Goal: Navigation & Orientation: Find specific page/section

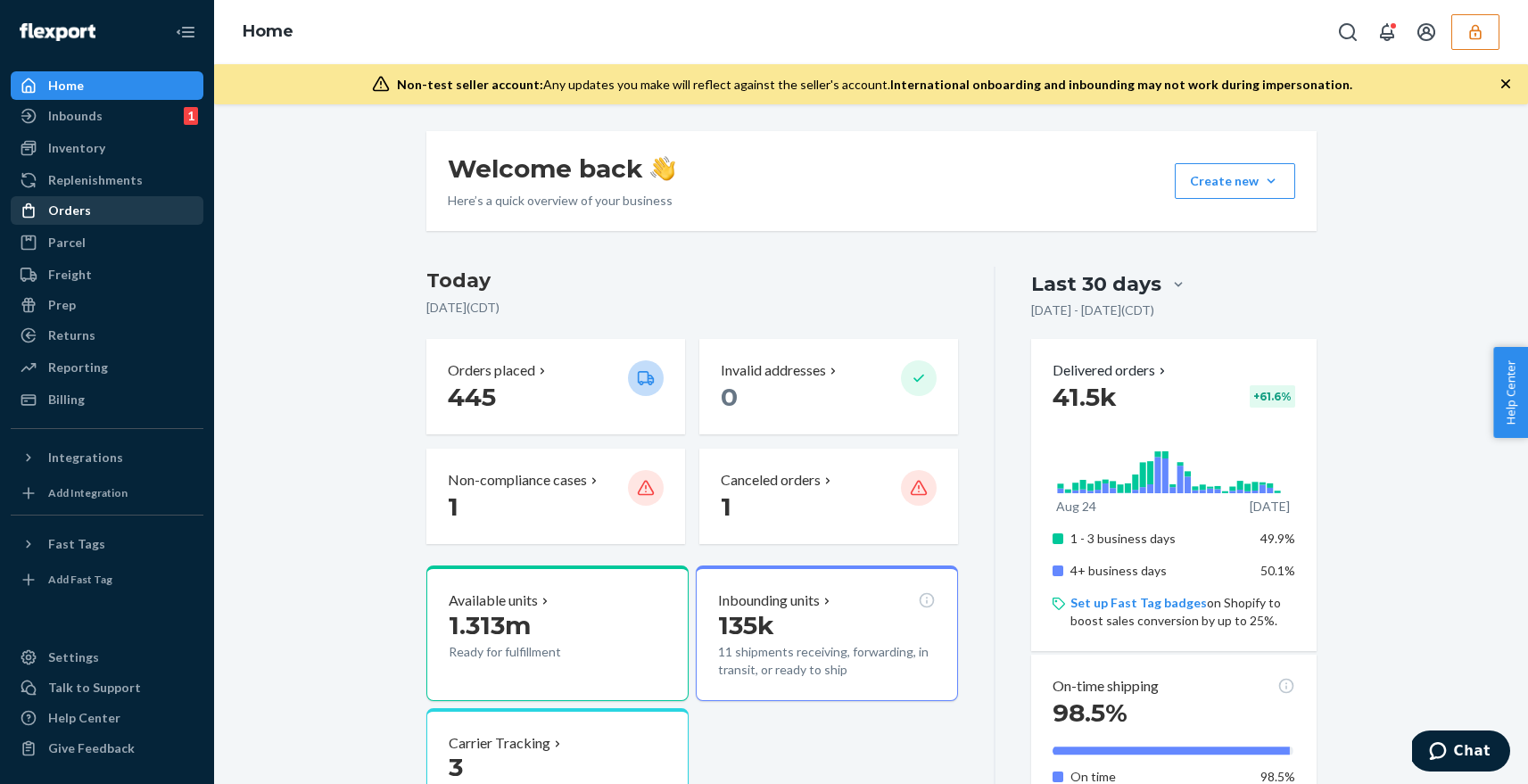
click at [132, 208] on div "Orders" at bounding box center [107, 210] width 189 height 25
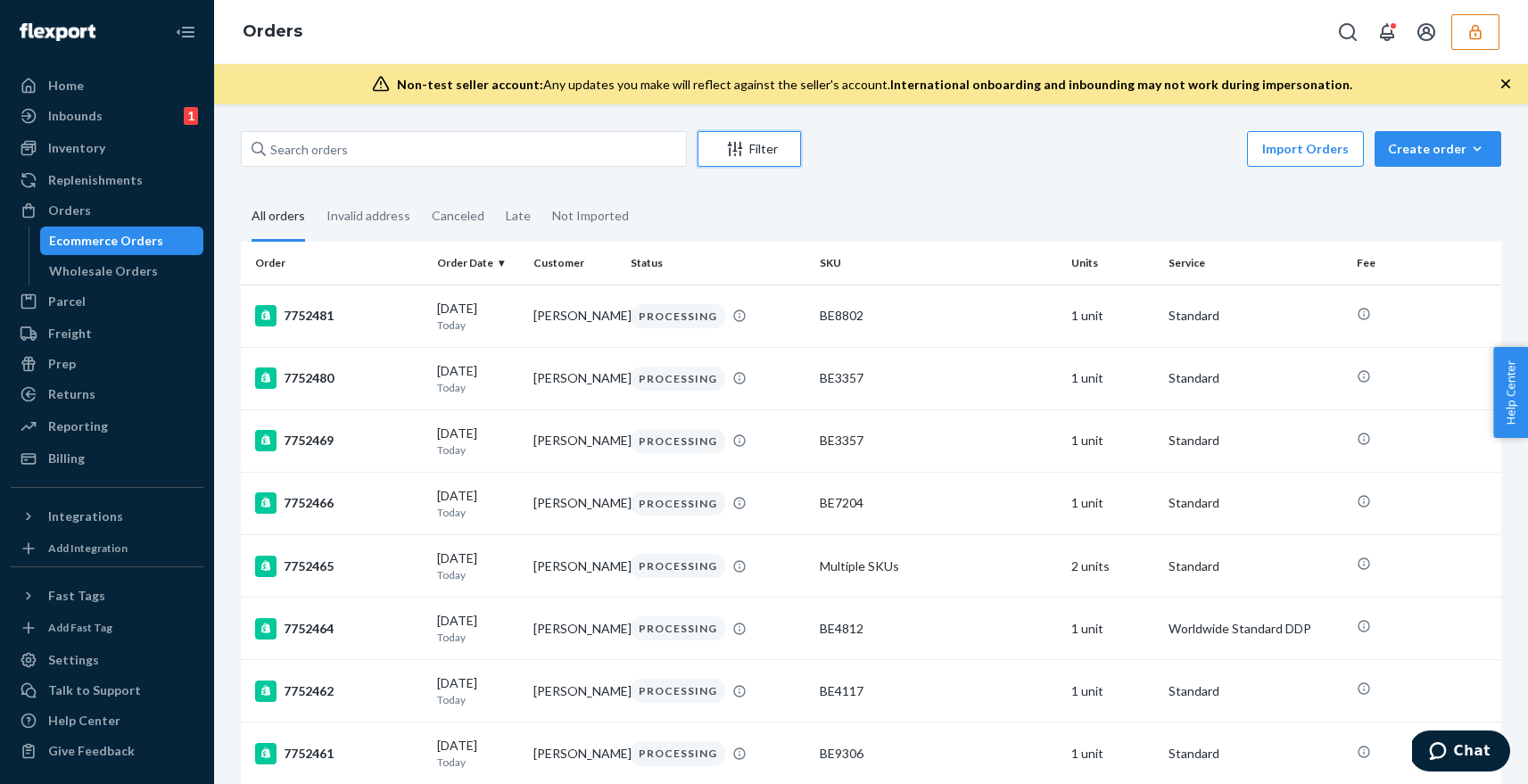
click at [739, 150] on icon "Filter" at bounding box center [735, 149] width 18 height 18
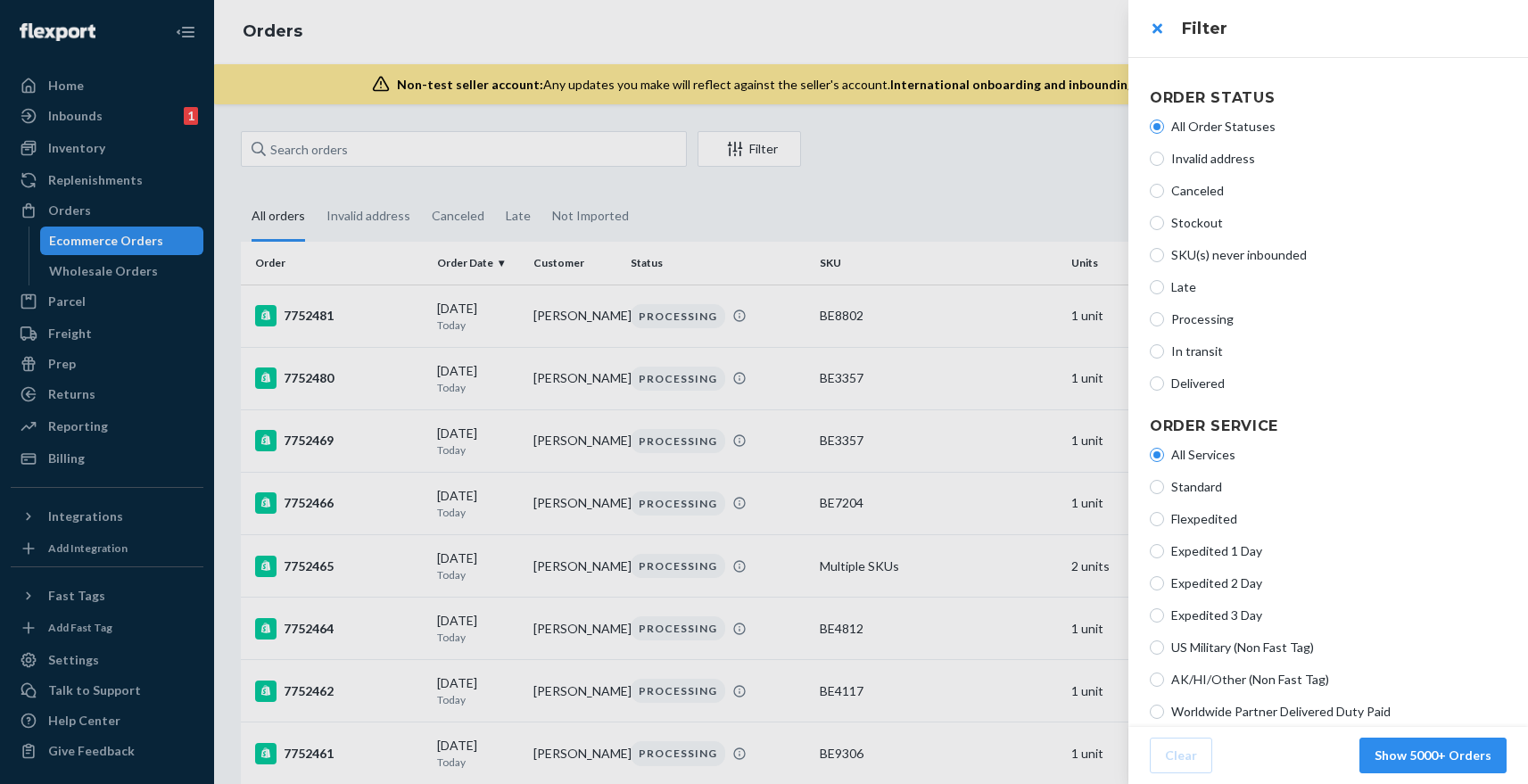
scroll to position [344, 0]
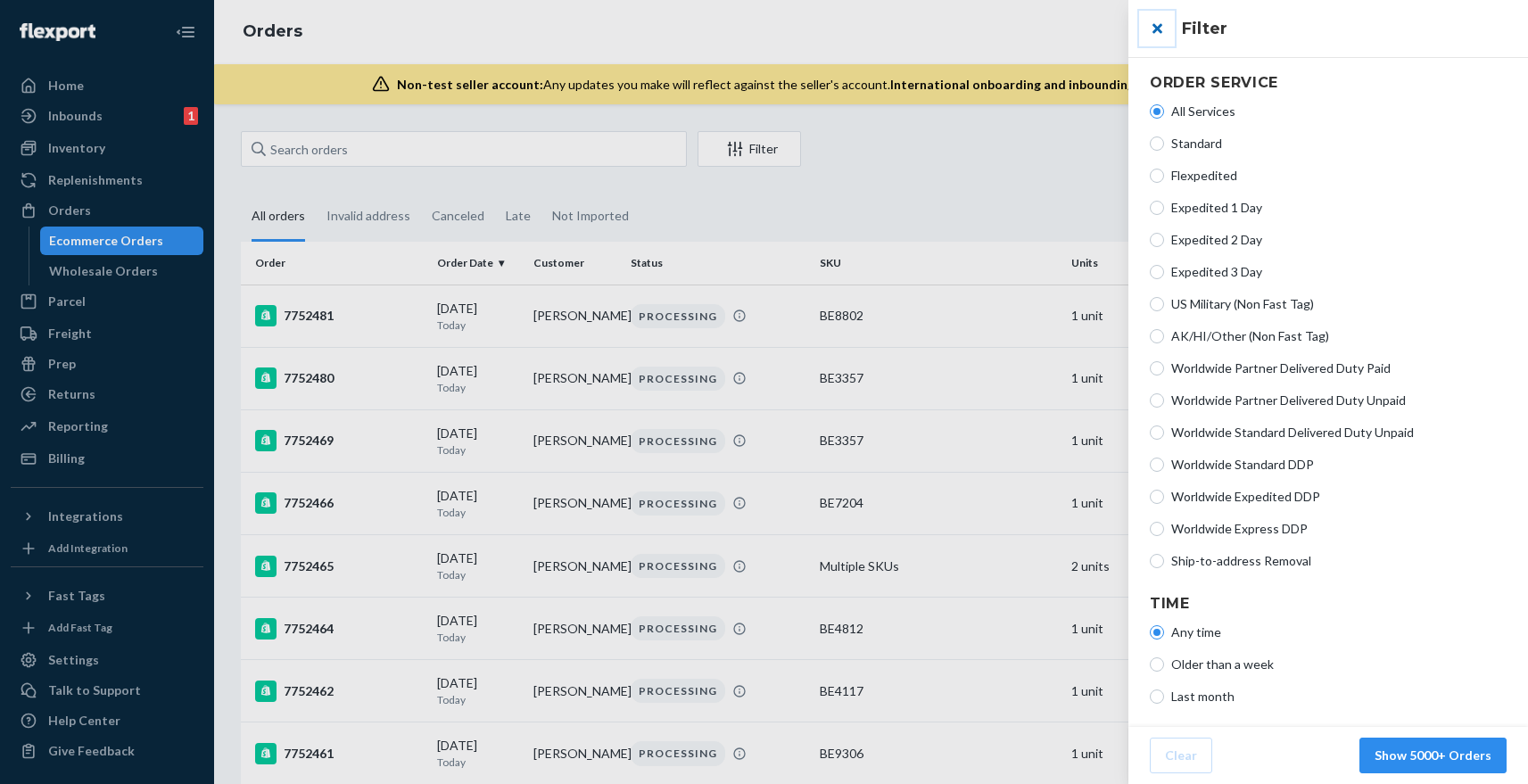
click at [1156, 29] on button "close" at bounding box center [1157, 28] width 36 height 36
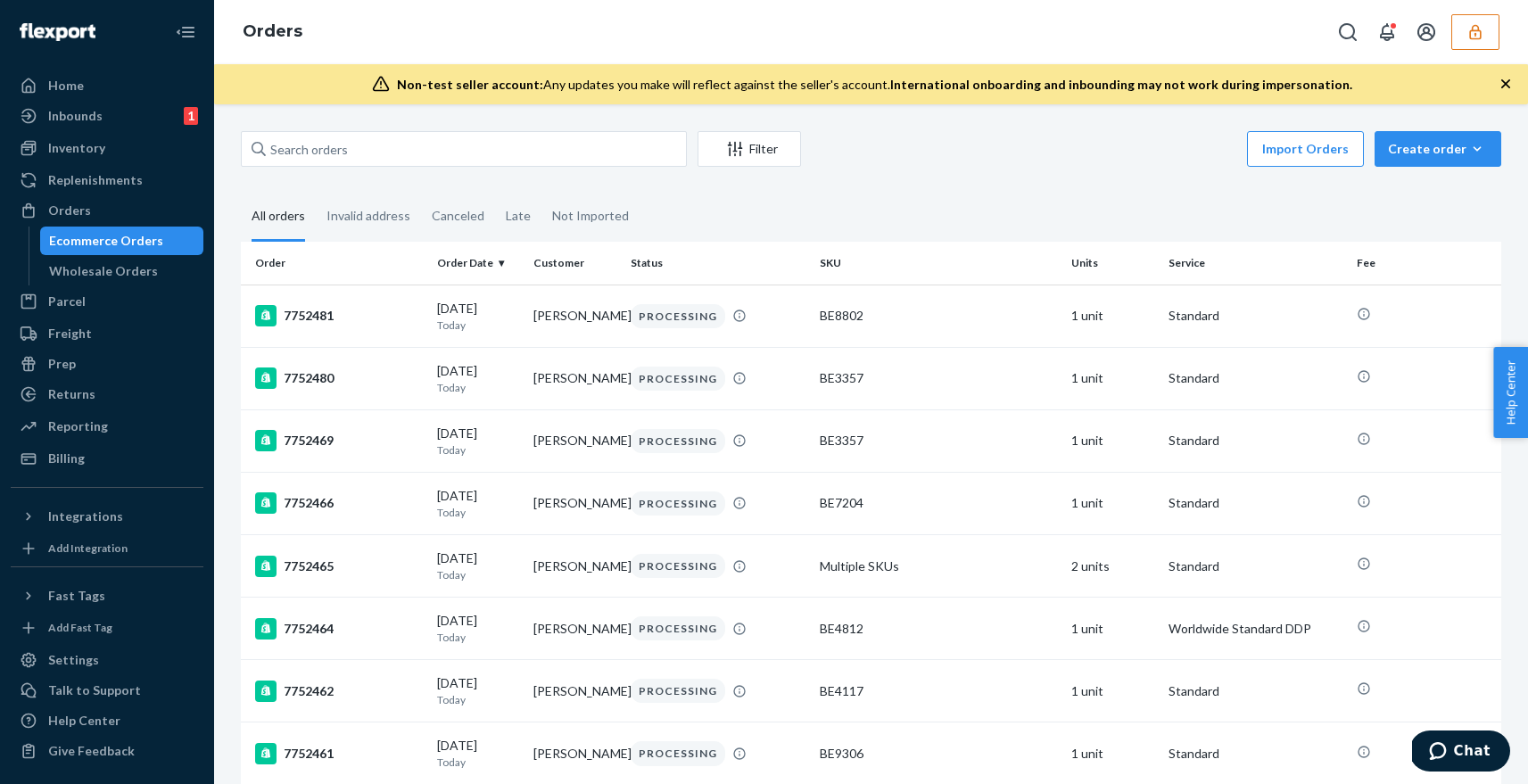
click at [1476, 31] on icon "button" at bounding box center [1475, 32] width 12 height 15
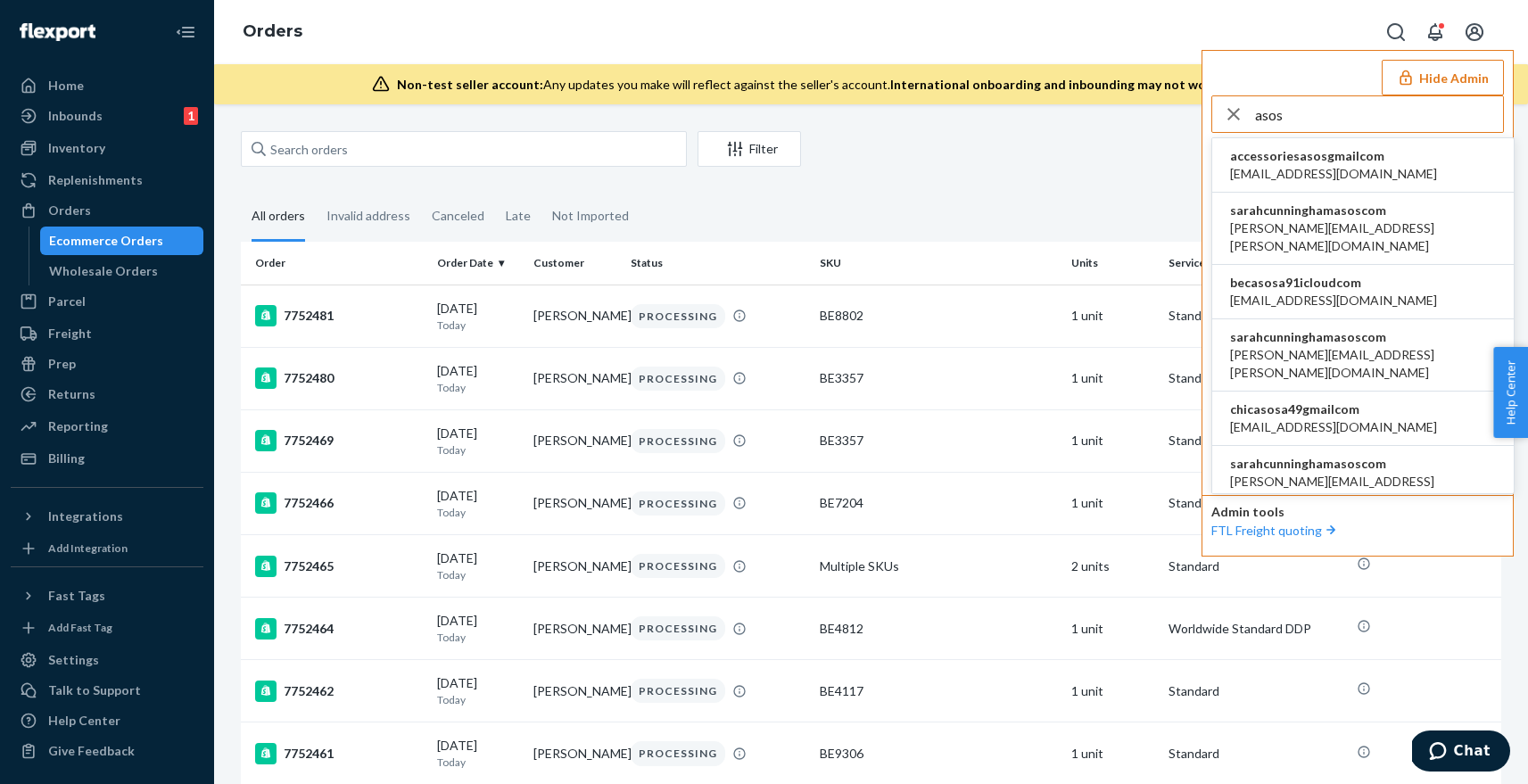
type input "asos"
click at [1298, 210] on span "sarahcunninghamasoscom" at bounding box center [1363, 210] width 266 height 18
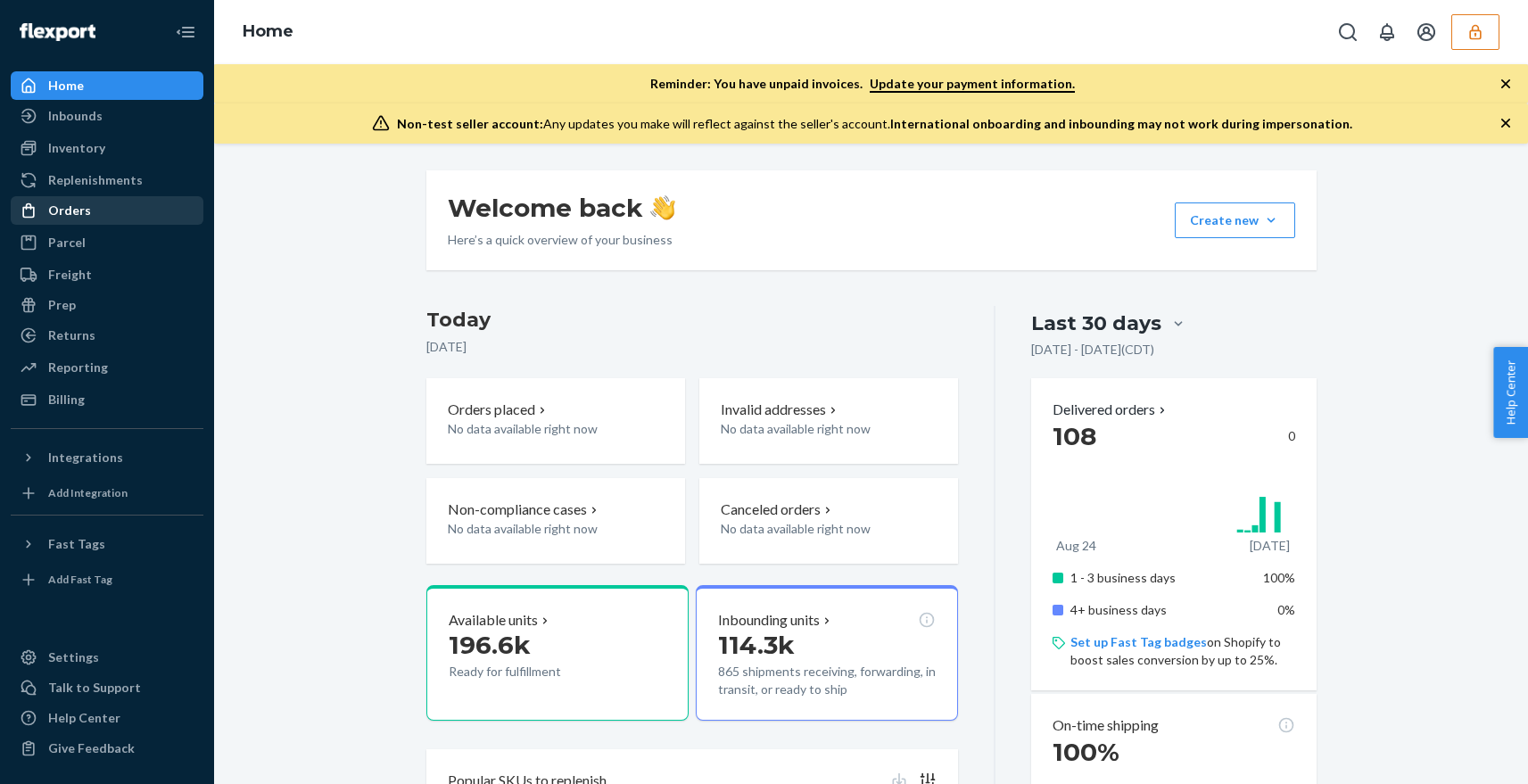
click at [97, 210] on div "Orders" at bounding box center [107, 210] width 189 height 25
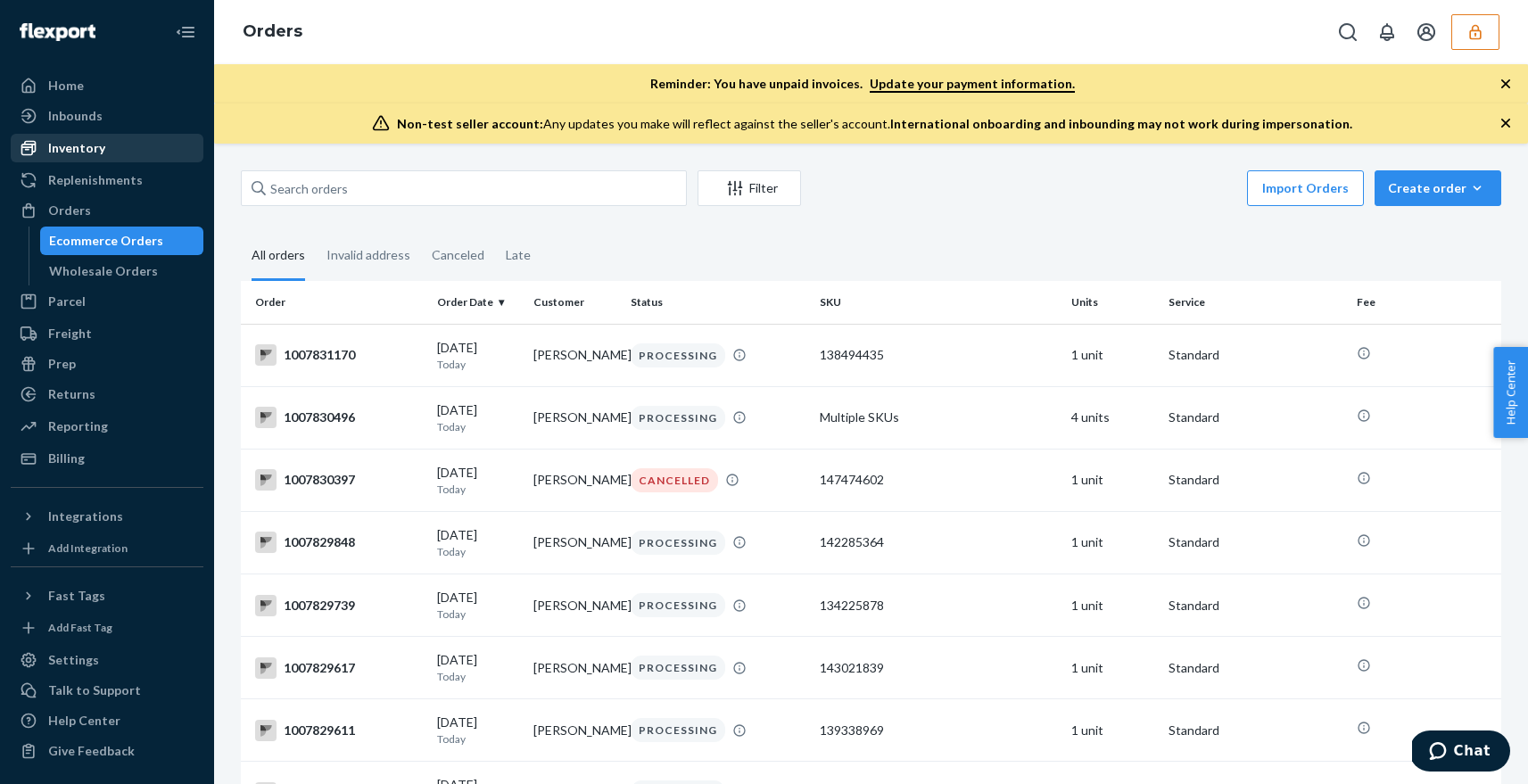
click at [108, 146] on div "Inventory" at bounding box center [107, 148] width 189 height 25
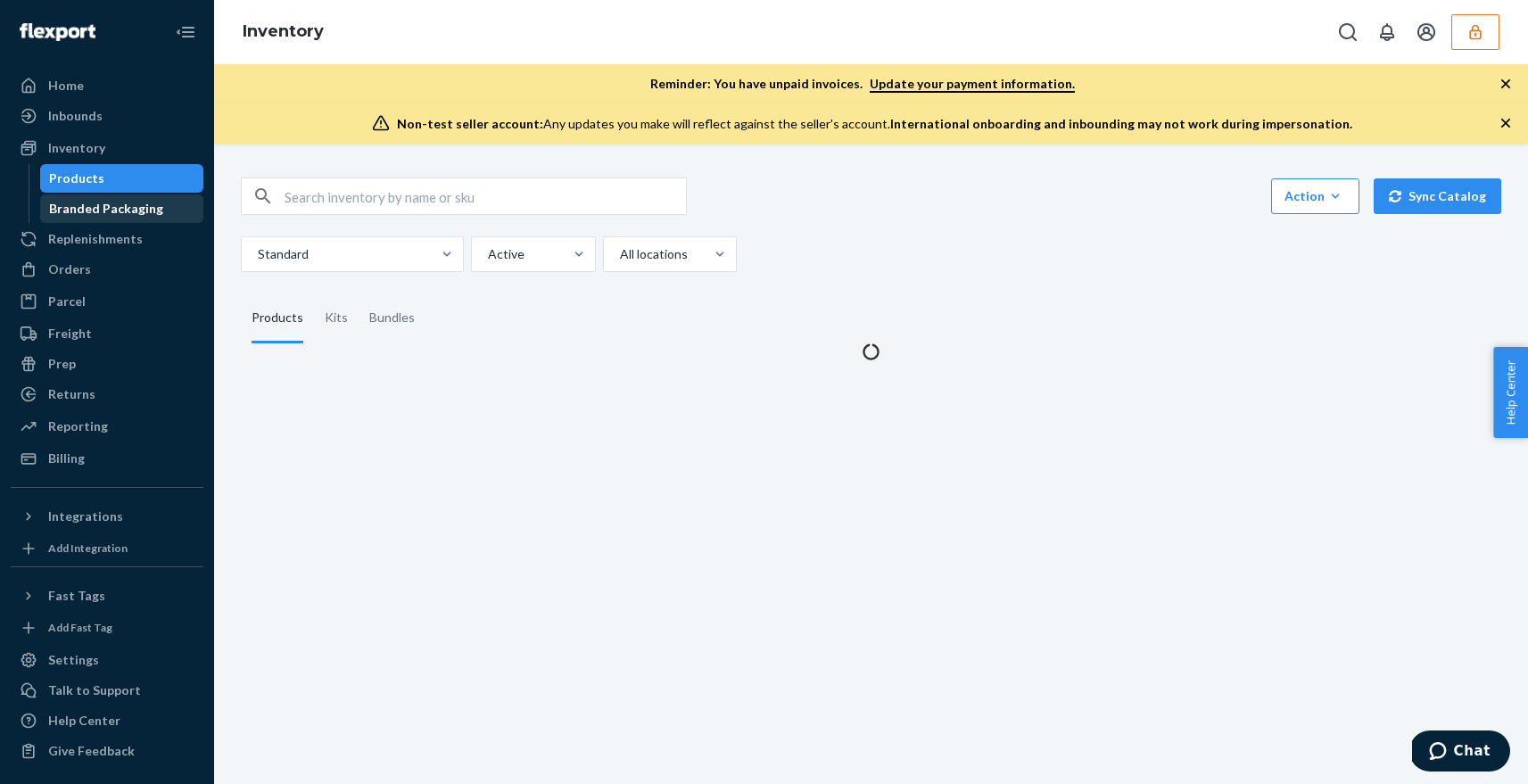
click at [111, 220] on div "Branded Packaging" at bounding box center [122, 208] width 160 height 25
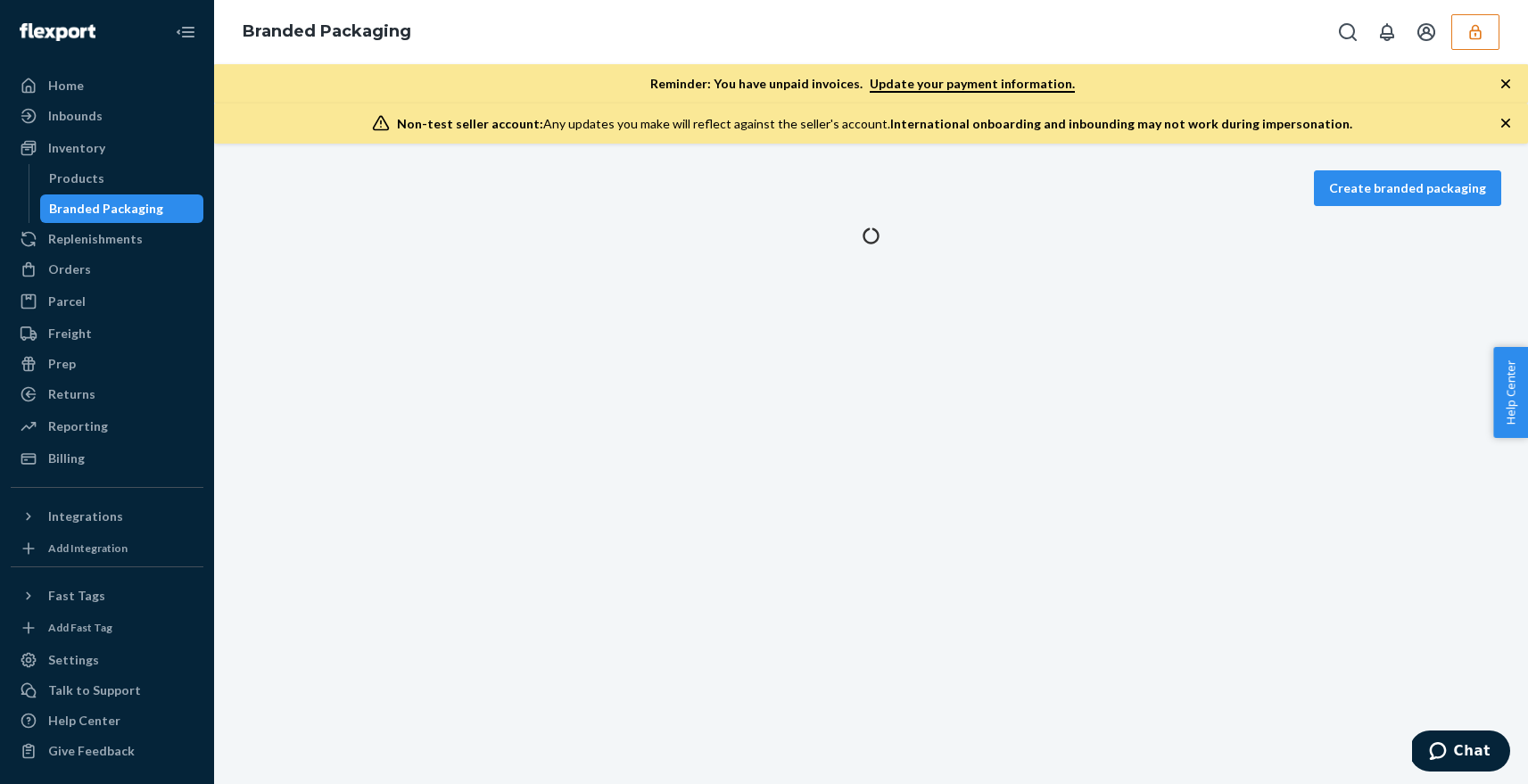
click at [1505, 83] on icon "button" at bounding box center [1506, 83] width 18 height 18
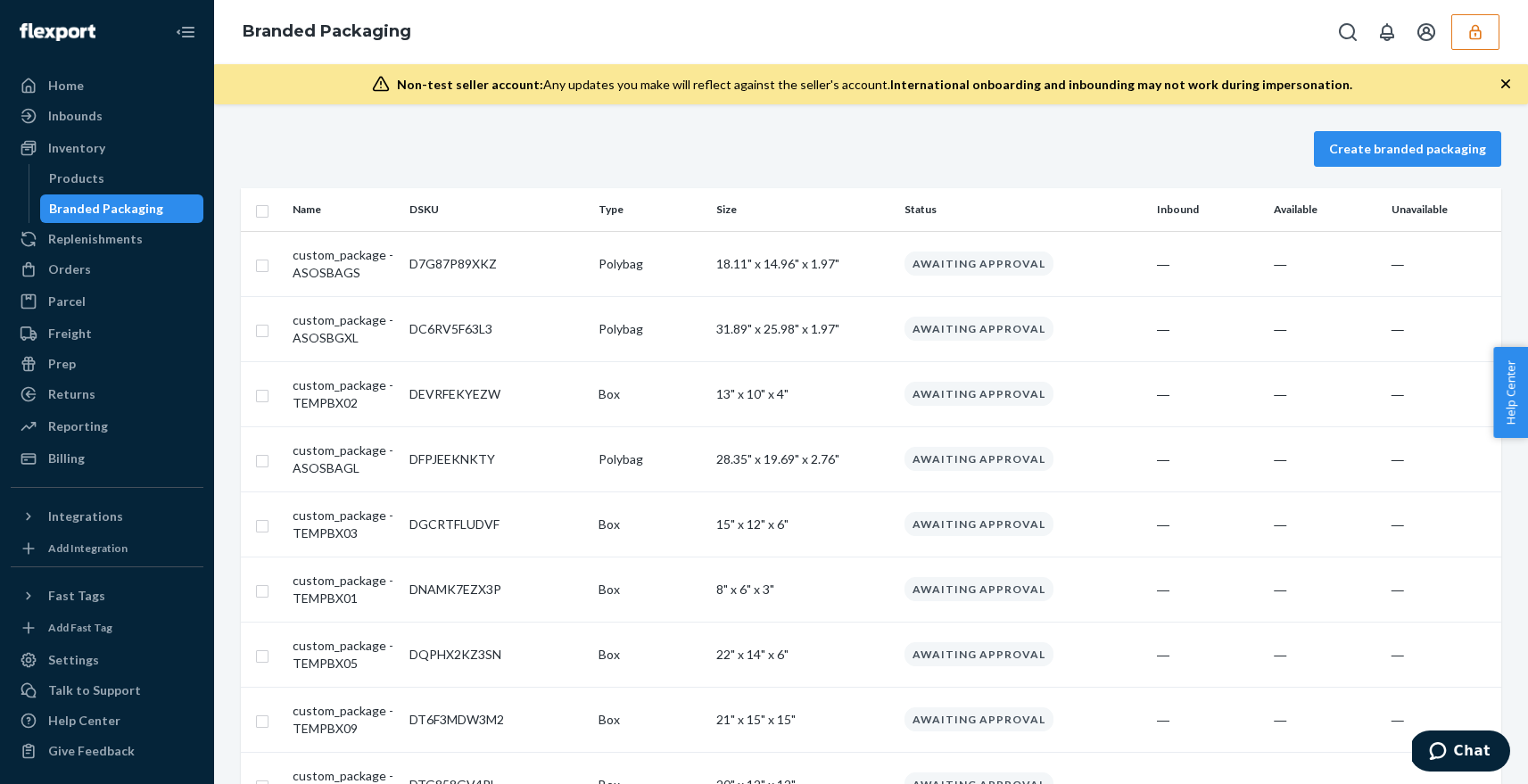
click at [1506, 80] on icon "button" at bounding box center [1506, 83] width 18 height 18
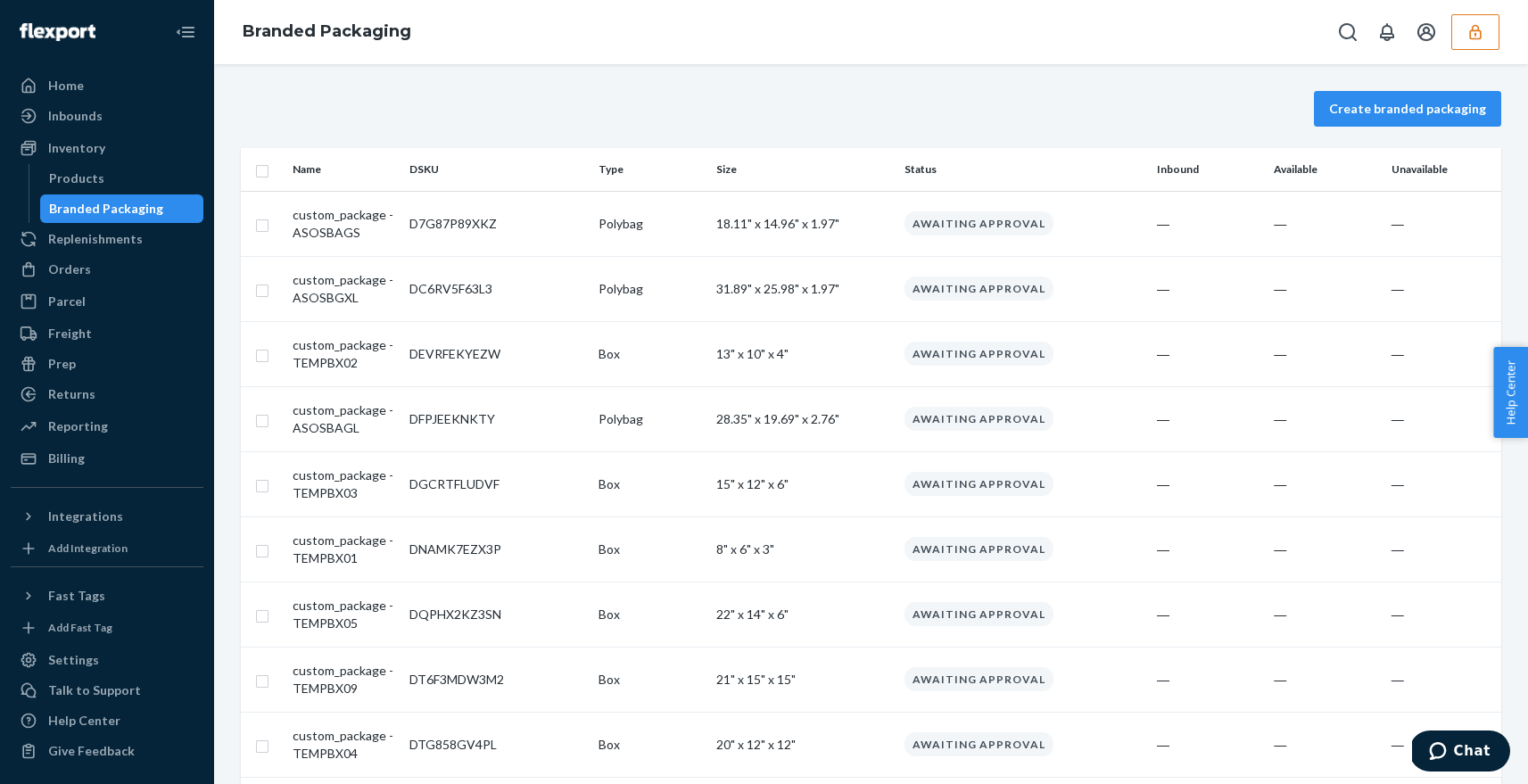
click at [1459, 32] on button "button" at bounding box center [1475, 32] width 48 height 36
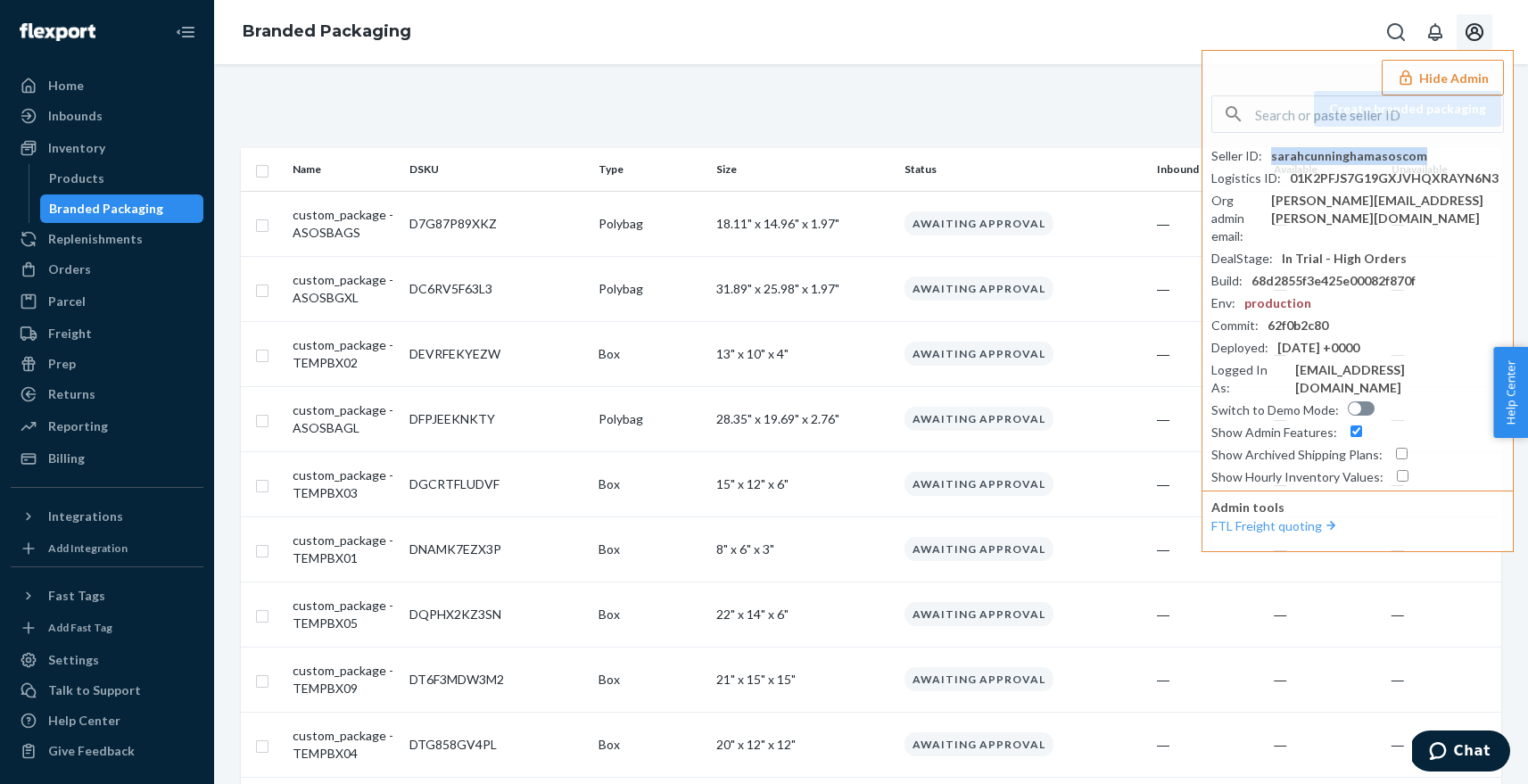
click at [1471, 39] on icon "Open account menu" at bounding box center [1474, 32] width 18 height 18
click at [1446, 45] on div "Log out" at bounding box center [1468, 36] width 43 height 18
